Goal: Transaction & Acquisition: Purchase product/service

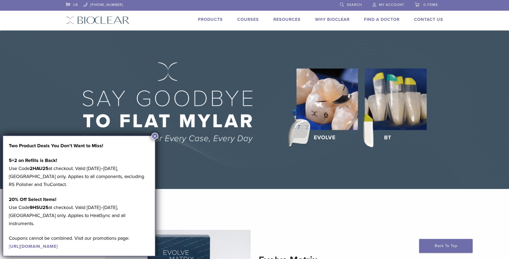
click at [210, 19] on link "Products" at bounding box center [210, 19] width 25 height 5
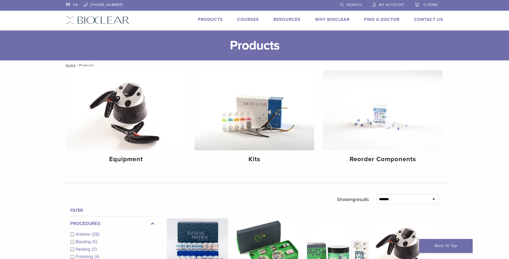
click at [393, 4] on span "My Account" at bounding box center [391, 5] width 25 height 4
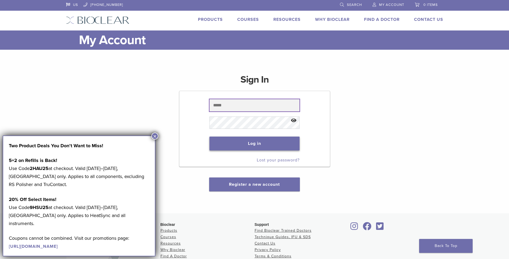
type input "**********"
click at [256, 145] on button "Log in" at bounding box center [254, 144] width 90 height 14
click at [154, 135] on button "×" at bounding box center [154, 136] width 7 height 7
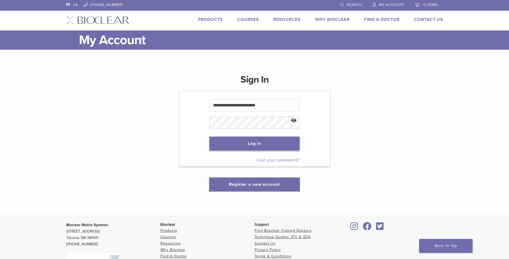
click at [227, 144] on button "Log in" at bounding box center [254, 144] width 90 height 14
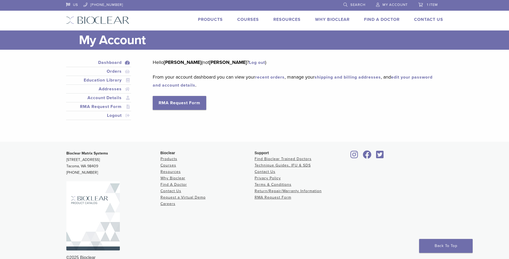
click at [209, 19] on link "Products" at bounding box center [210, 19] width 25 height 5
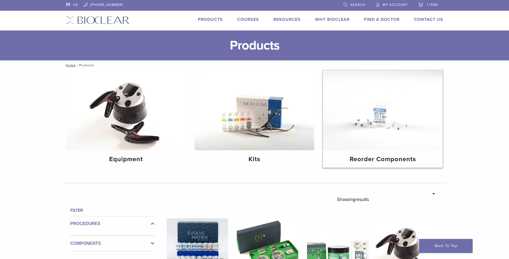
click at [382, 123] on img at bounding box center [383, 110] width 120 height 80
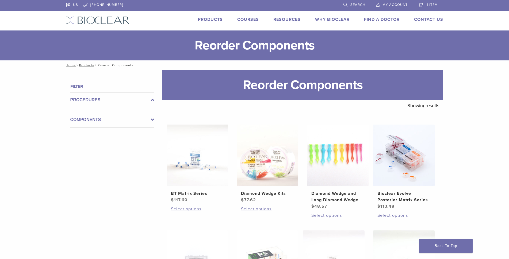
drag, startPoint x: 0, startPoint y: 0, endPoint x: 420, endPoint y: 3, distance: 420.1
click at [420, 3] on link "1 item" at bounding box center [428, 4] width 20 height 8
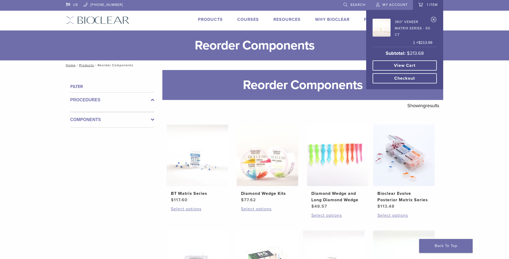
click at [409, 65] on link "View cart" at bounding box center [404, 65] width 64 height 10
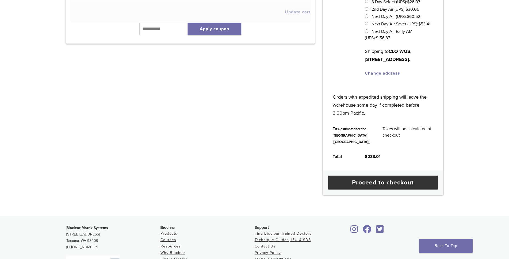
scroll to position [137, 0]
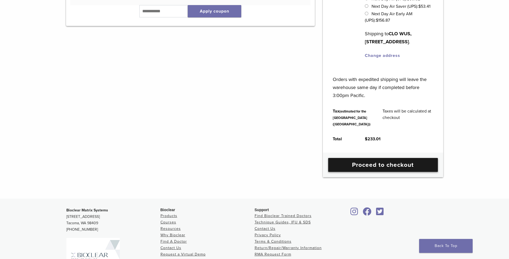
click at [386, 172] on link "Proceed to checkout" at bounding box center [383, 165] width 110 height 14
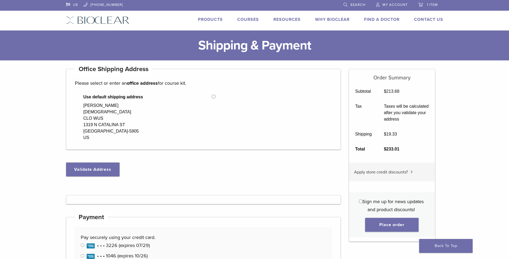
select select "**"
click at [103, 170] on button "Validate Address" at bounding box center [92, 169] width 53 height 14
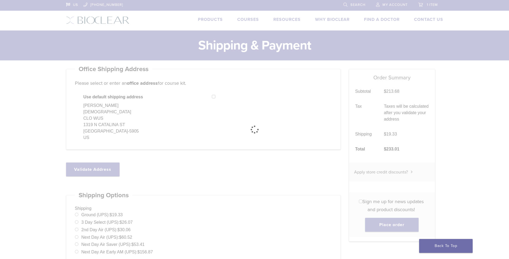
select select "**"
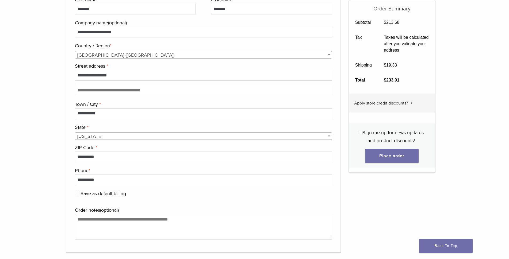
scroll to position [448, 0]
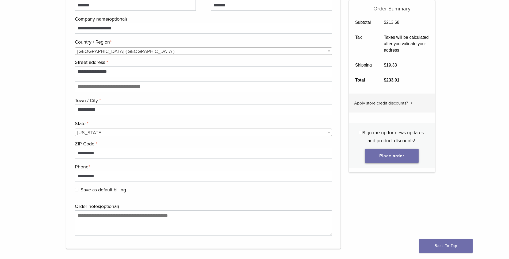
click at [393, 157] on button "Place order" at bounding box center [391, 156] width 53 height 14
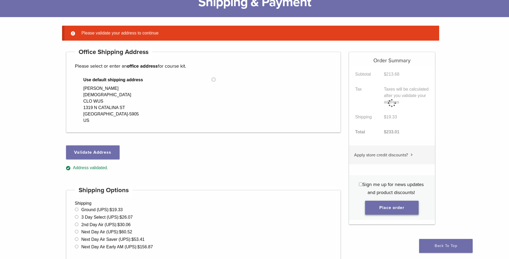
scroll to position [42, 0]
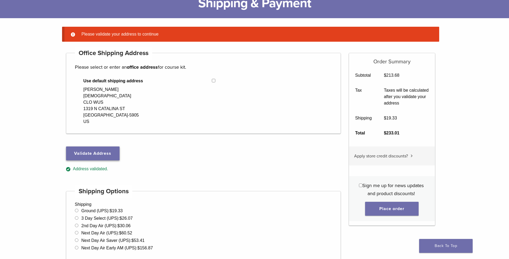
click at [91, 152] on button "Validate Address" at bounding box center [92, 153] width 53 height 14
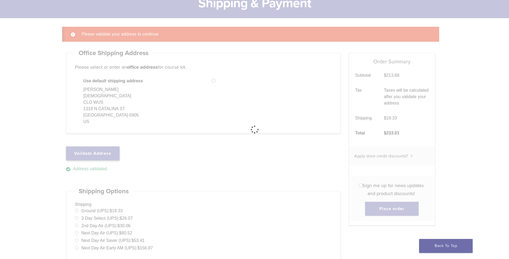
select select "**"
